Goal: Task Accomplishment & Management: Manage account settings

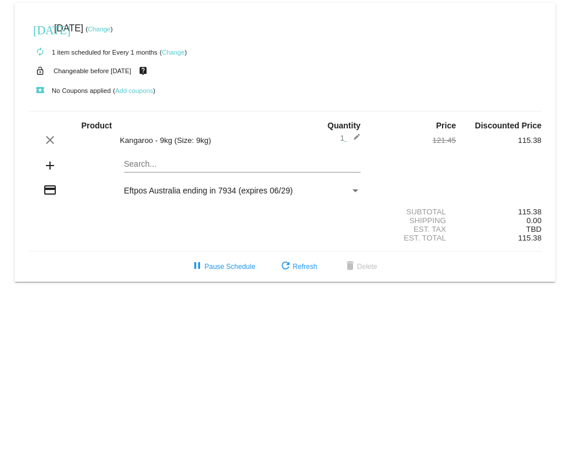
click at [179, 53] on link "Change" at bounding box center [173, 52] width 23 height 7
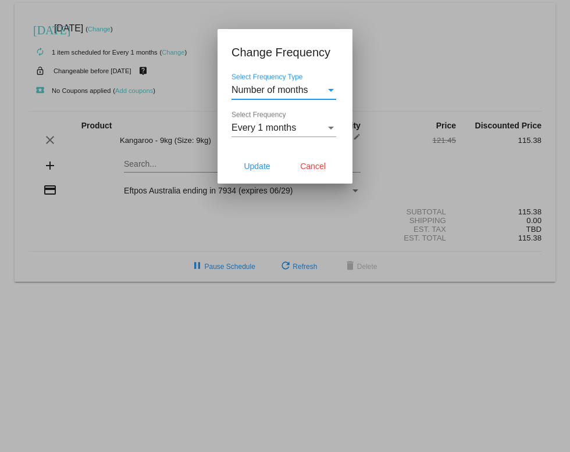
click at [326, 92] on div "Select Frequency Type" at bounding box center [331, 90] width 10 height 10
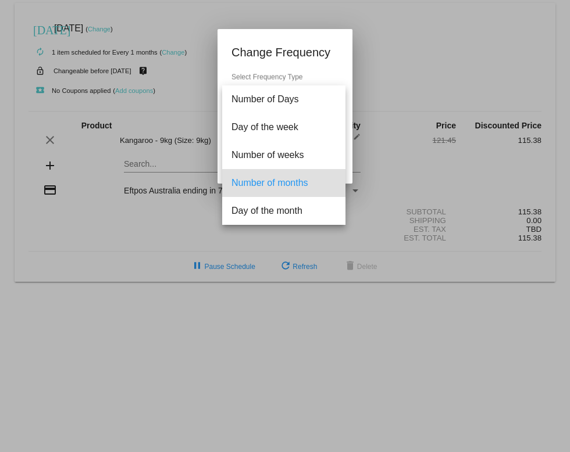
click at [378, 60] on div at bounding box center [285, 226] width 570 height 452
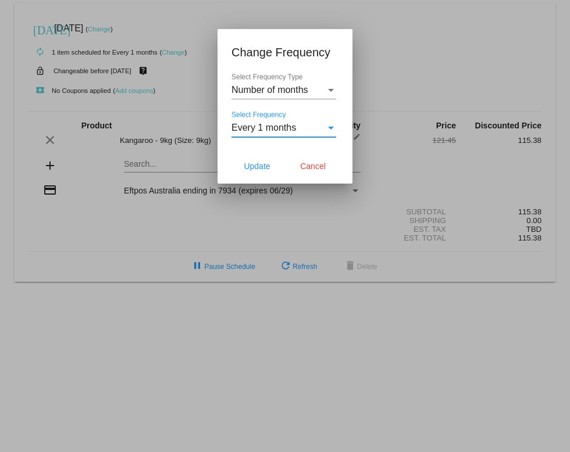
click at [331, 126] on div "Select Frequency" at bounding box center [331, 128] width 10 height 10
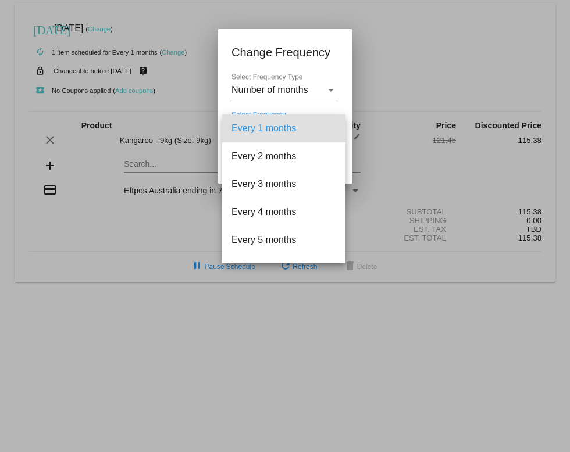
click at [385, 67] on div at bounding box center [285, 226] width 570 height 452
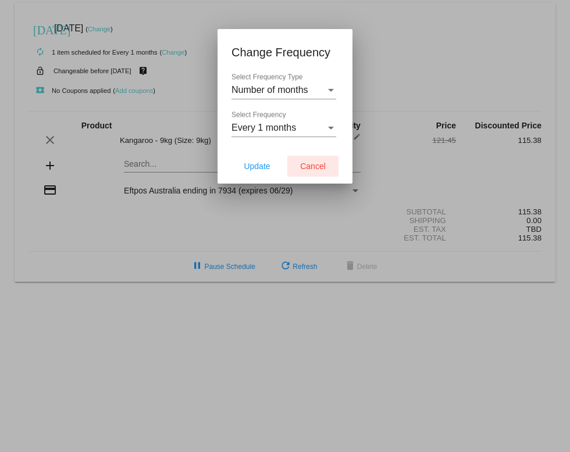
click at [304, 165] on span "Cancel" at bounding box center [313, 166] width 26 height 9
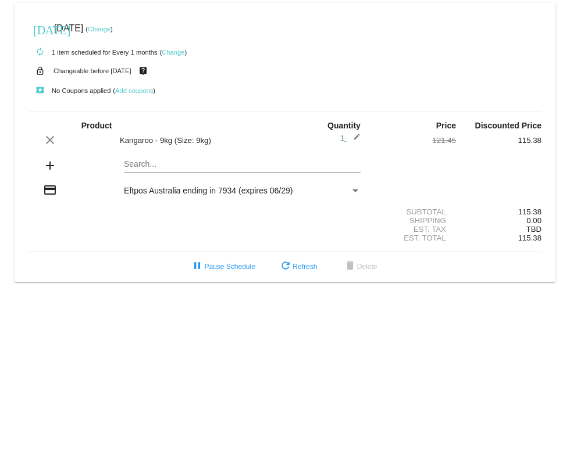
click at [110, 27] on link "Change" at bounding box center [99, 29] width 23 height 7
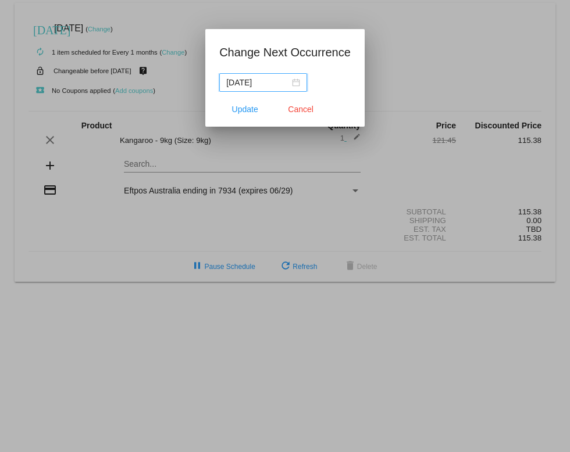
click at [273, 80] on input "[DATE]" at bounding box center [257, 82] width 63 height 13
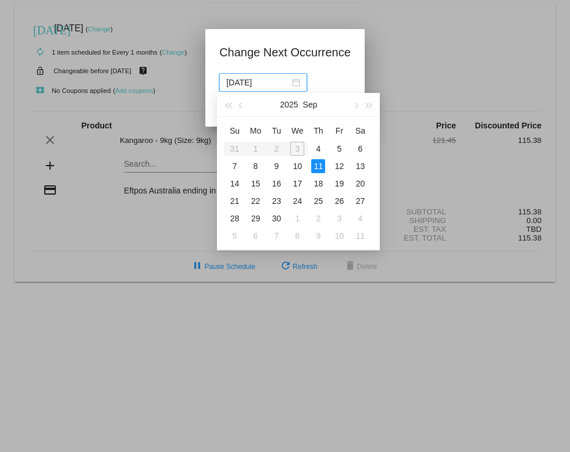
click at [411, 60] on div at bounding box center [285, 226] width 570 height 452
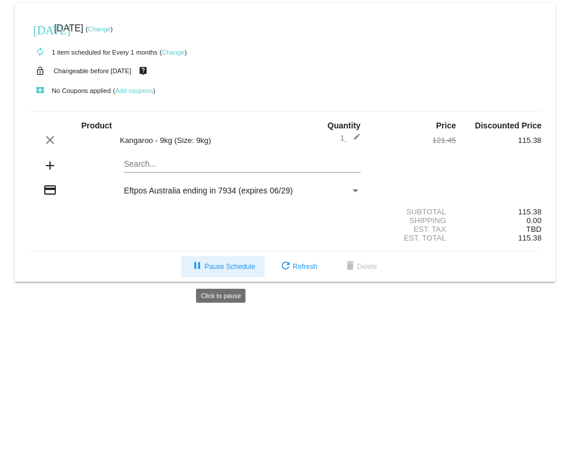
click at [221, 269] on span "pause Pause Schedule" at bounding box center [222, 267] width 65 height 8
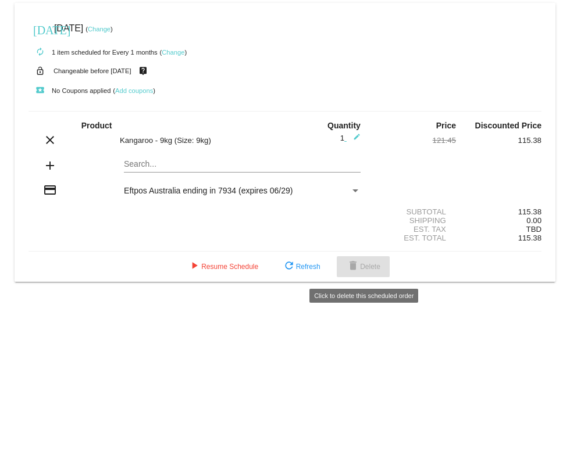
click at [377, 271] on span "delete Delete" at bounding box center [363, 267] width 34 height 8
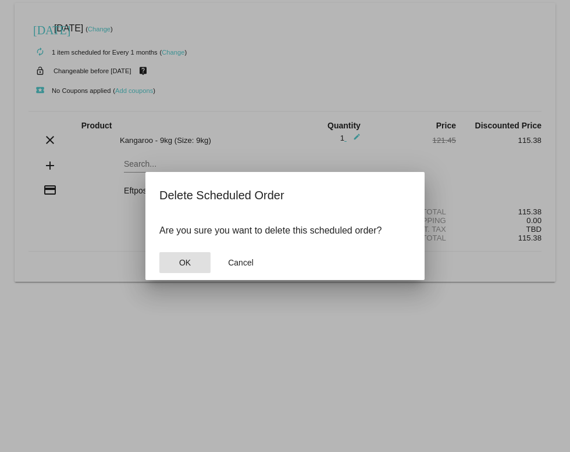
click at [183, 261] on span "OK" at bounding box center [185, 262] width 12 height 9
